Goal: Task Accomplishment & Management: Manage account settings

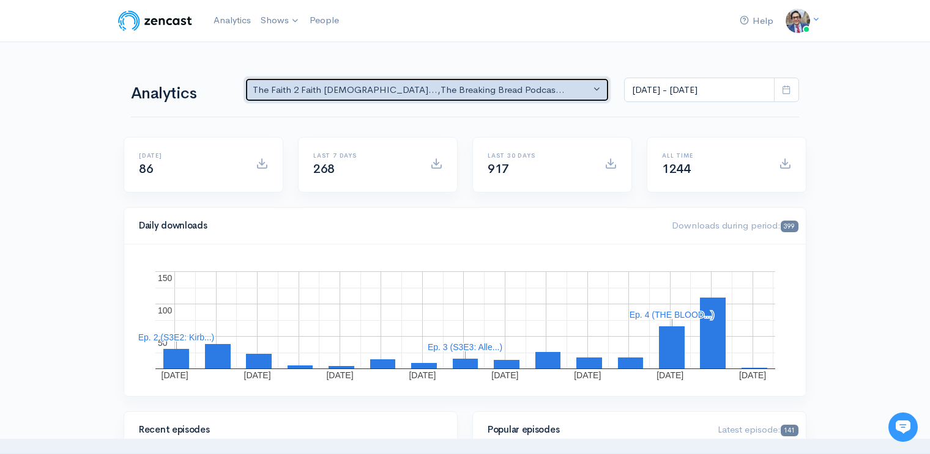
click at [465, 86] on div "The Faith 2 Faith Gospelc... , The Breaking Bread Podcas..." at bounding box center [422, 90] width 338 height 14
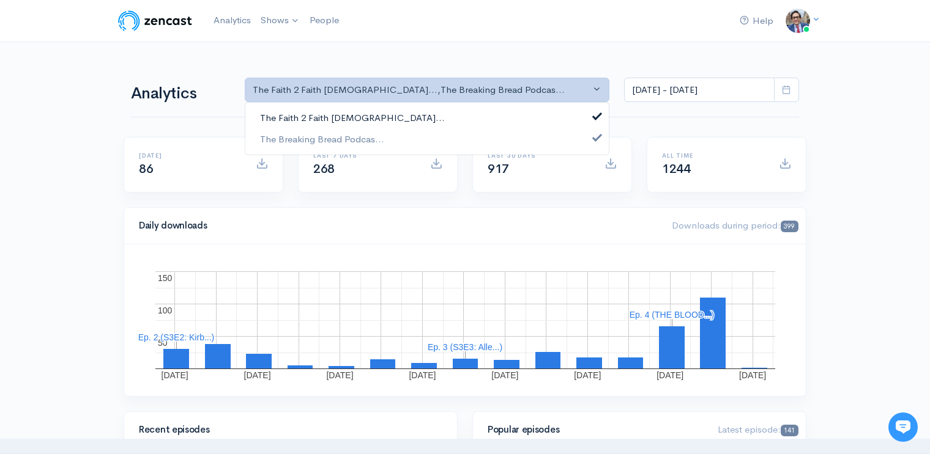
click at [451, 116] on link "The Faith 2 Faith Gospelc..." at bounding box center [426, 118] width 363 height 21
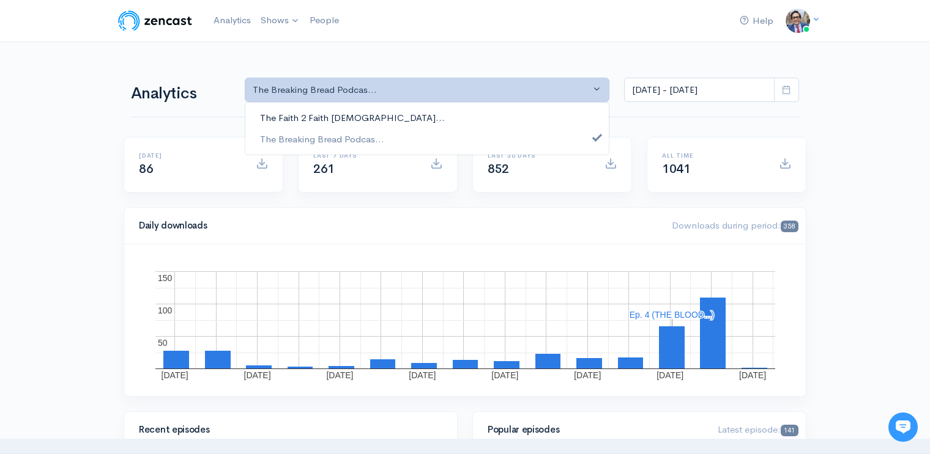
click at [333, 117] on span "The Faith 2 Faith Gospelc..." at bounding box center [352, 118] width 185 height 14
select select "15093"
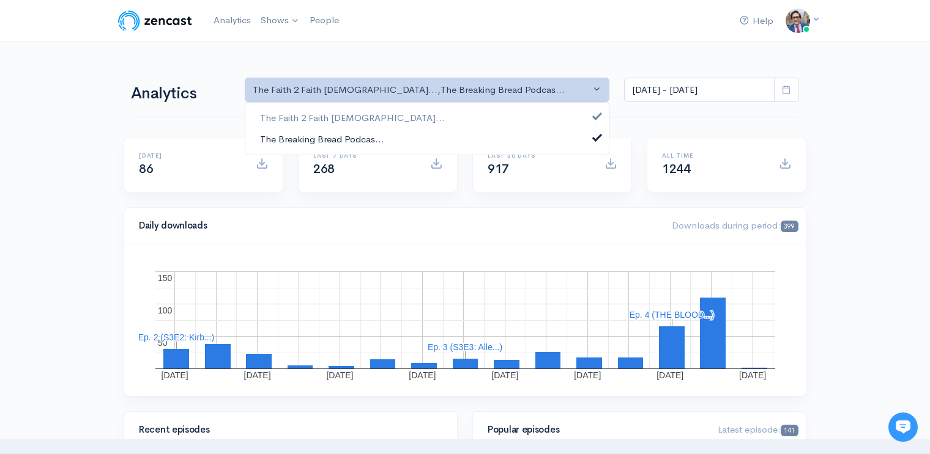
click at [363, 137] on span "The Breaking Bread Podcas..." at bounding box center [322, 139] width 124 height 14
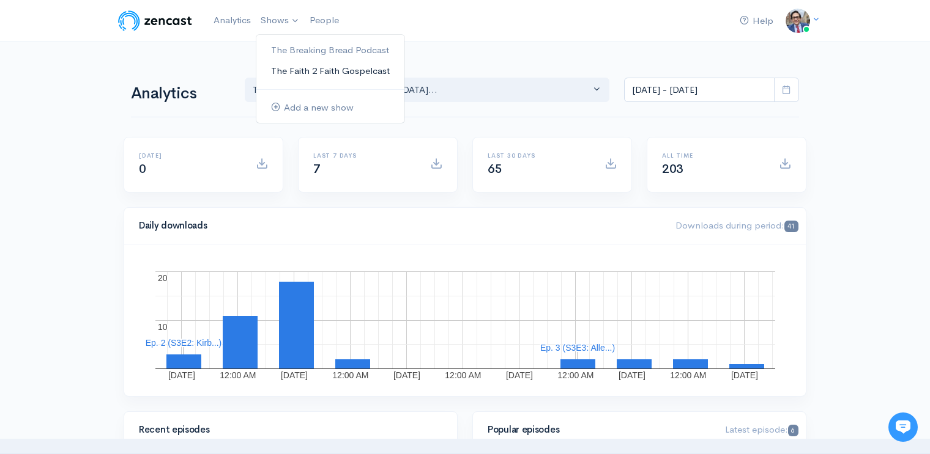
click at [294, 65] on link "The Faith 2 Faith Gospelcast" at bounding box center [330, 71] width 148 height 21
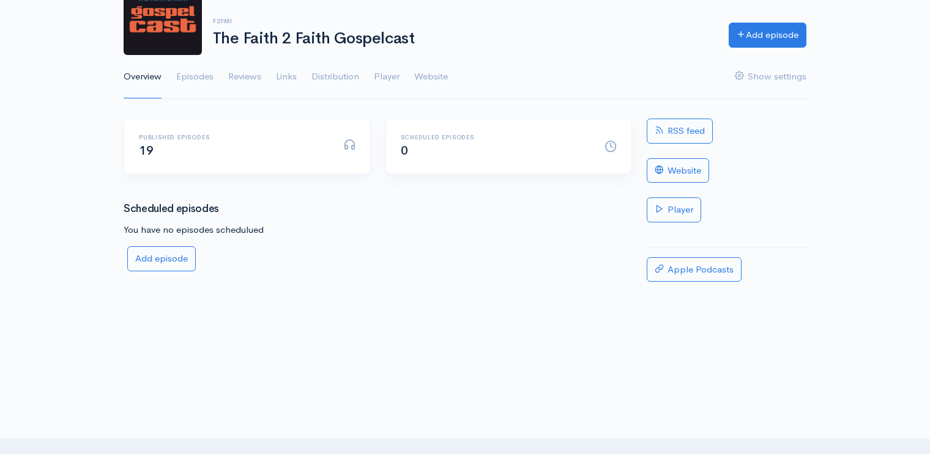
scroll to position [97, 0]
click at [149, 154] on span "19" at bounding box center [146, 151] width 14 height 15
click at [196, 72] on link "Episodes" at bounding box center [194, 78] width 37 height 44
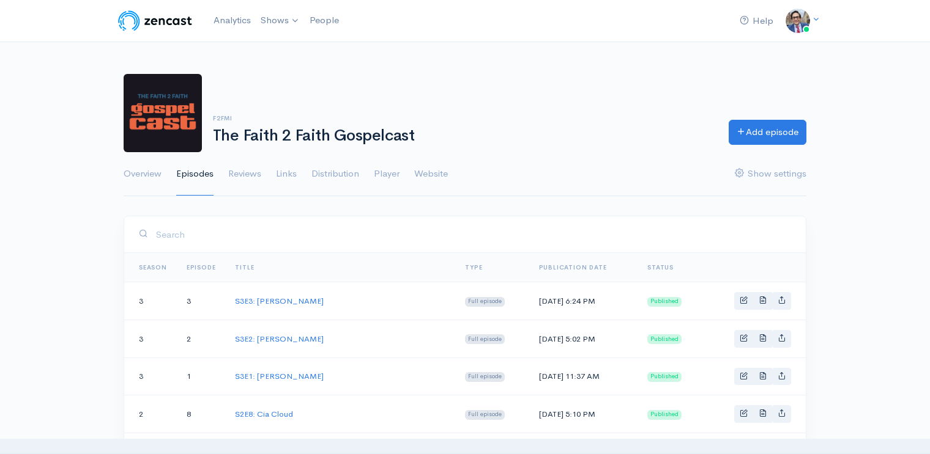
click at [290, 294] on td "S3E3: Allen Stokes" at bounding box center [340, 302] width 230 height 38
click at [286, 303] on link "S3E3: Allen Stokes" at bounding box center [279, 301] width 89 height 10
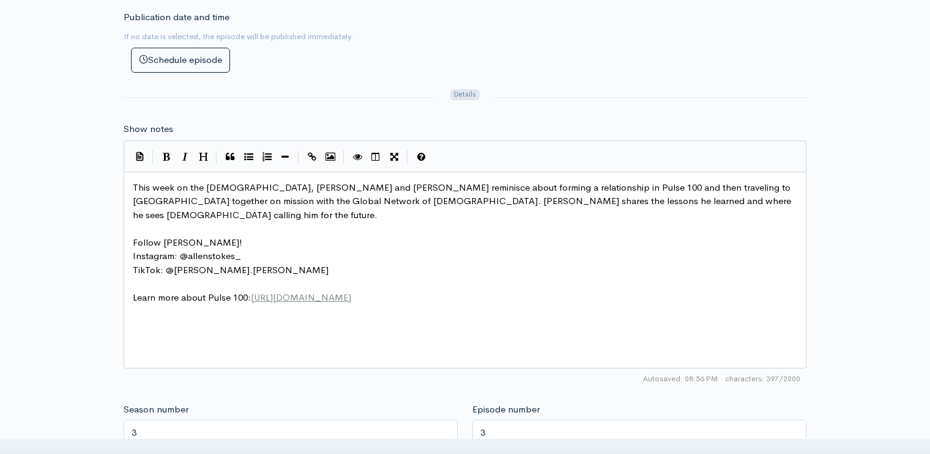
scroll to position [616, 0]
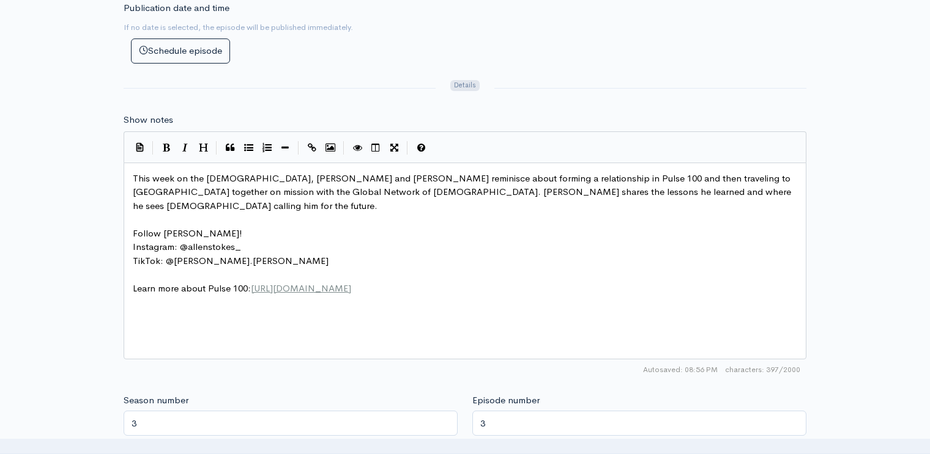
click at [247, 294] on div "xxxxxxxxxx This week on the Gospelcast, Allen Stokes and Tom reminisce about fo…" at bounding box center [480, 276] width 700 height 214
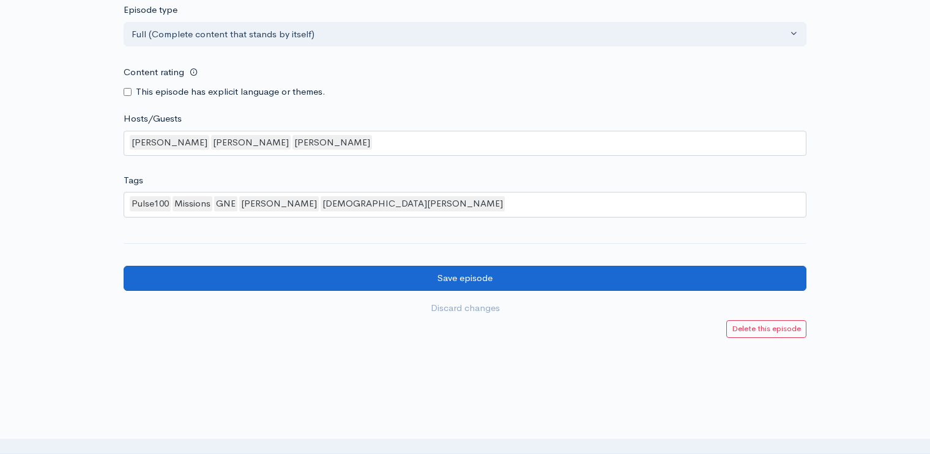
scroll to position [1173, 0]
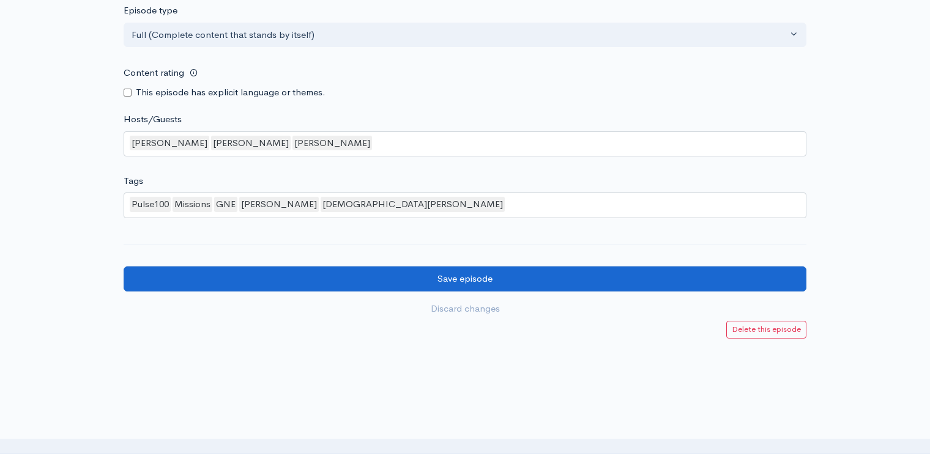
click at [352, 267] on input "Save episode" at bounding box center [465, 279] width 683 height 25
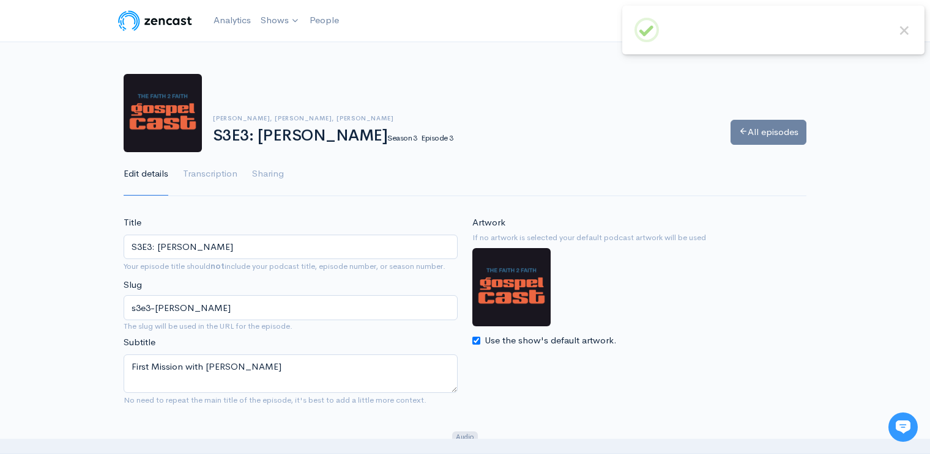
click at [778, 137] on link "All episodes" at bounding box center [768, 132] width 76 height 25
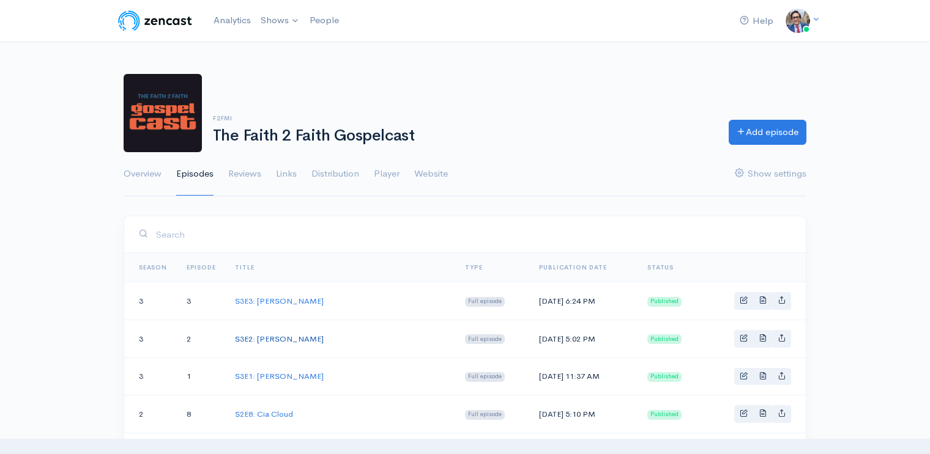
click at [268, 338] on link "S3E2: Kirby Kelly" at bounding box center [279, 339] width 89 height 10
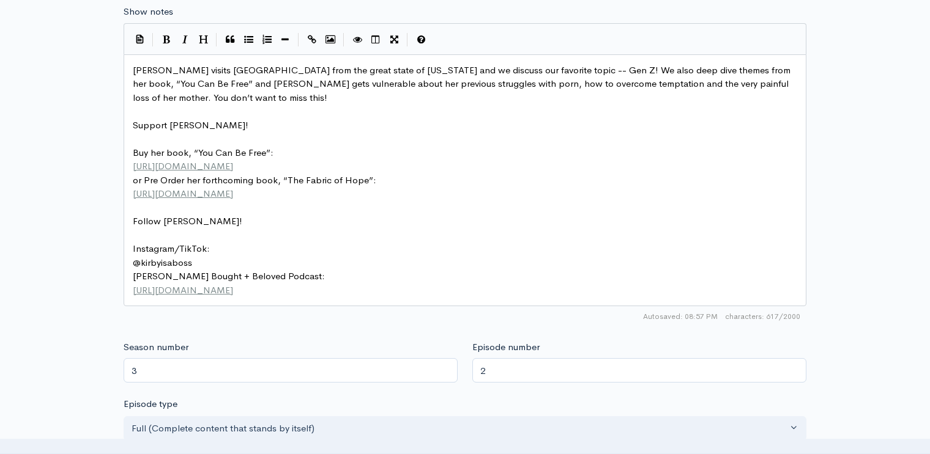
scroll to position [739, 0]
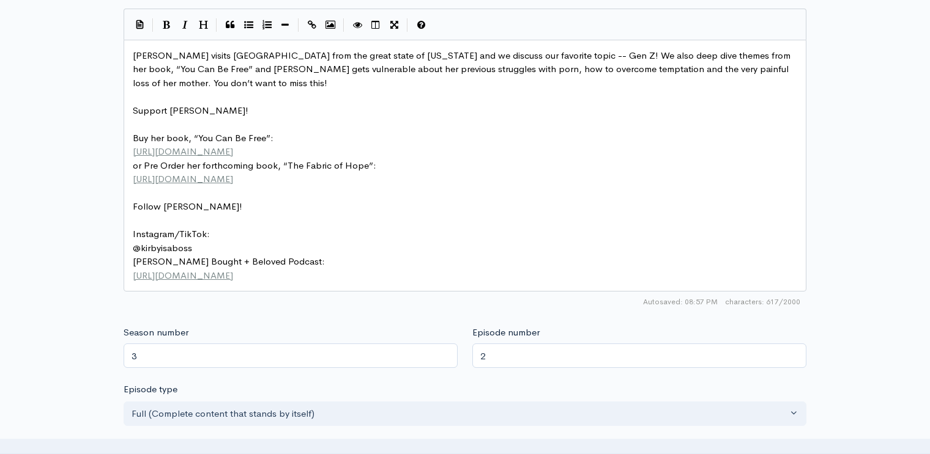
click at [405, 269] on pre "https://www.youtube.com/@boughtandbelovedpodcast" at bounding box center [464, 276] width 669 height 14
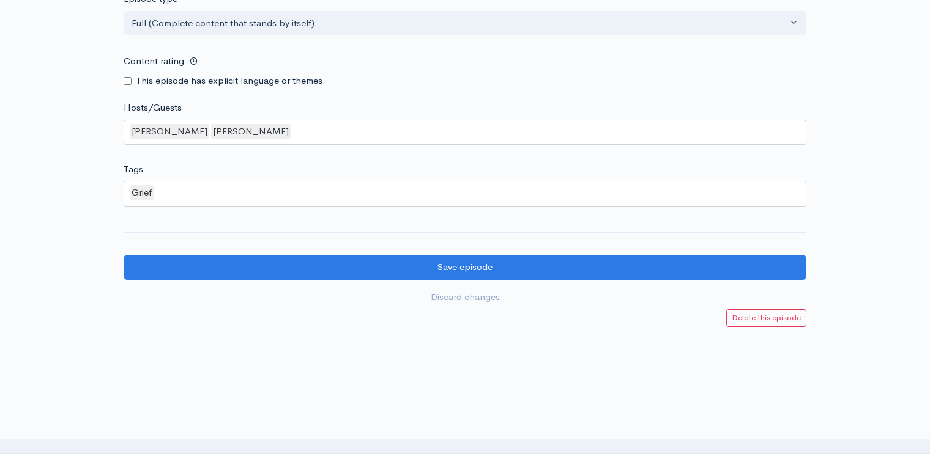
scroll to position [1294, 0]
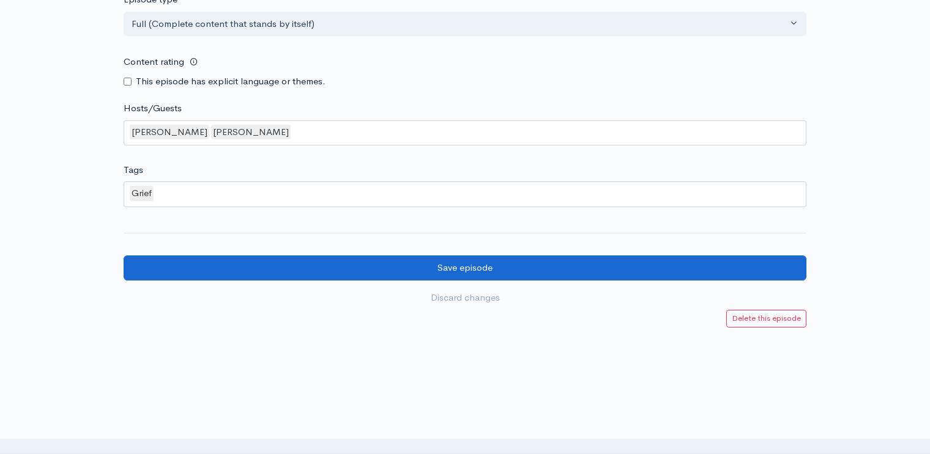
click at [403, 256] on input "Save episode" at bounding box center [465, 268] width 683 height 25
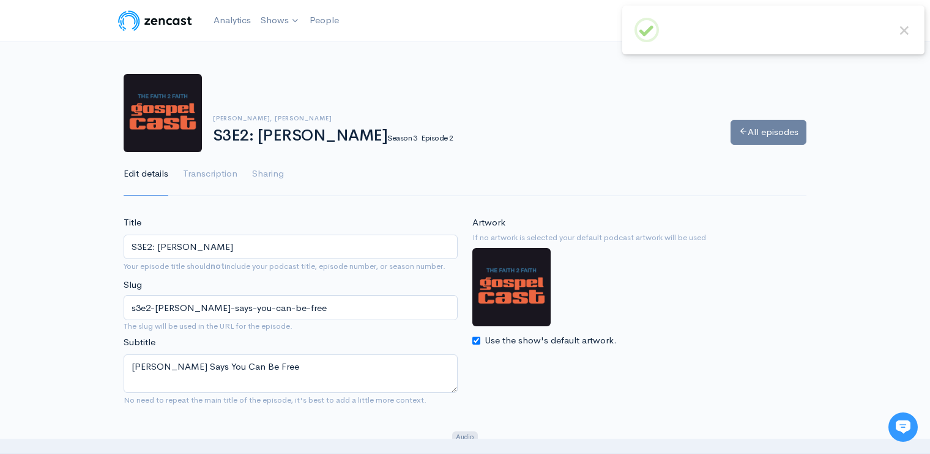
click at [764, 133] on link "All episodes" at bounding box center [768, 132] width 76 height 25
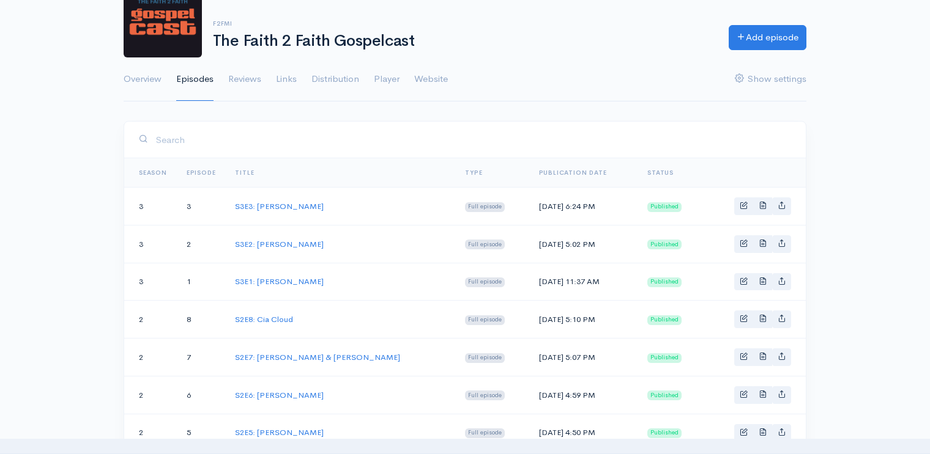
scroll to position [159, 0]
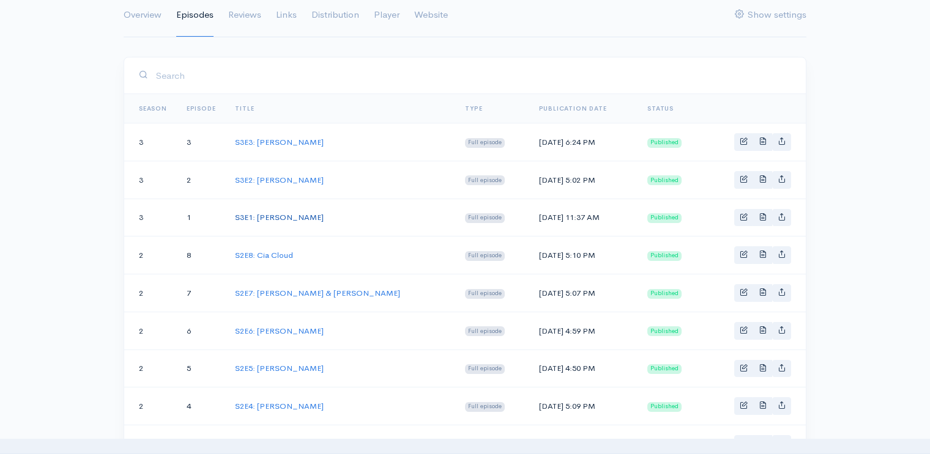
click at [280, 218] on link "S3E1: [PERSON_NAME]" at bounding box center [279, 217] width 89 height 10
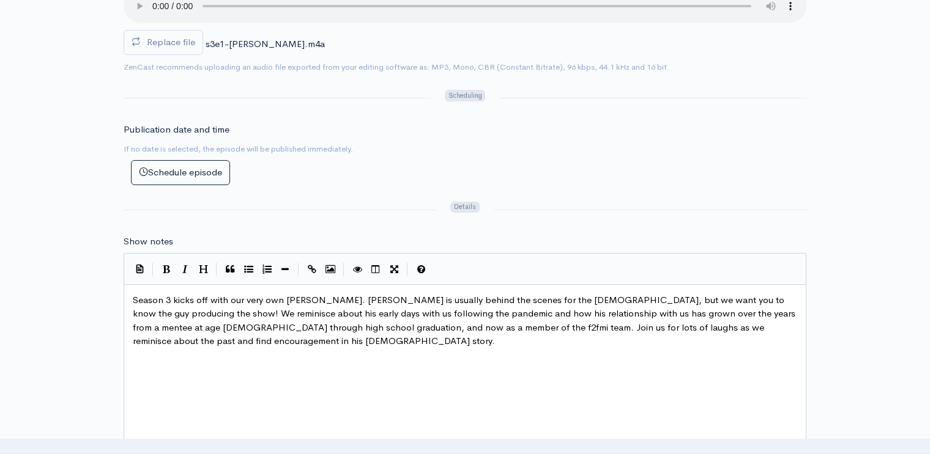
scroll to position [622, 0]
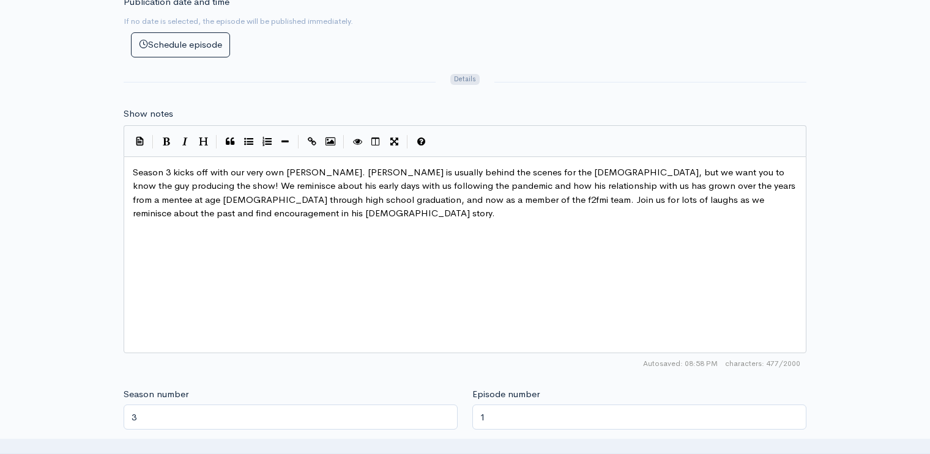
click at [320, 247] on div "xxxxxxxxxx Season 3 kicks off with our very own Josiah Maloney. Josiah is usual…" at bounding box center [480, 270] width 700 height 214
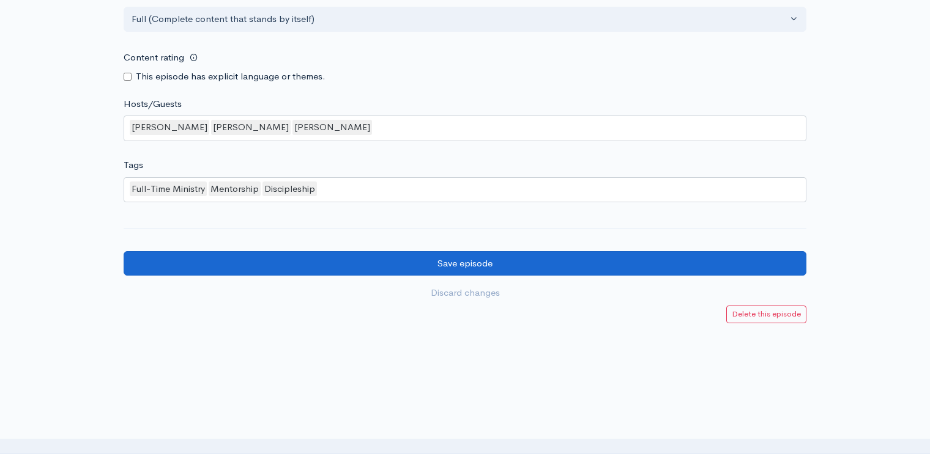
scroll to position [1119, 0]
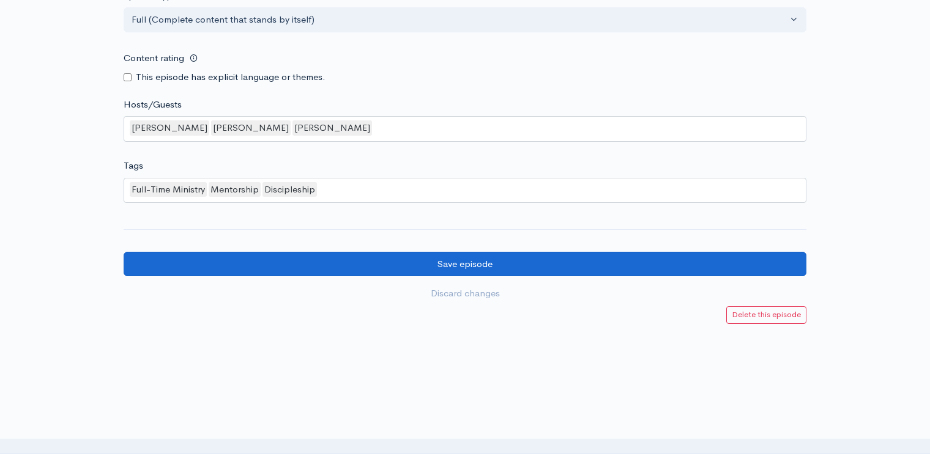
click at [404, 252] on input "Save episode" at bounding box center [465, 264] width 683 height 25
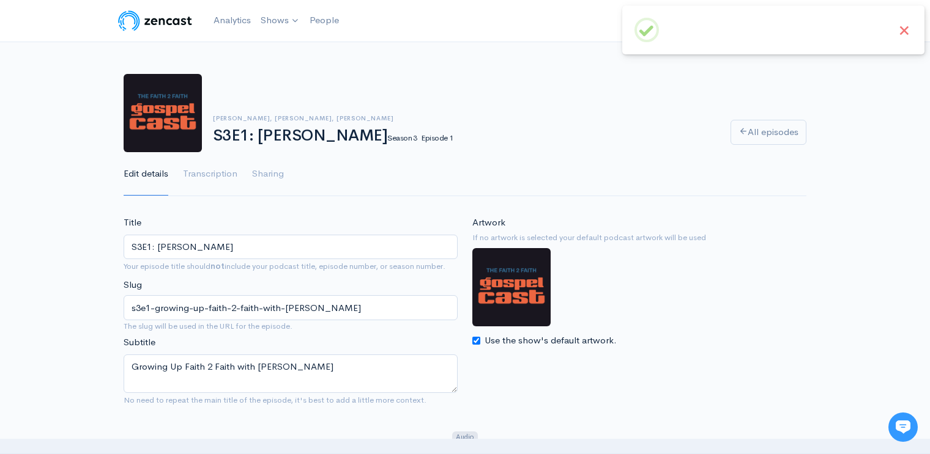
click at [903, 29] on button "×" at bounding box center [904, 31] width 16 height 16
